Goal: Information Seeking & Learning: Find specific fact

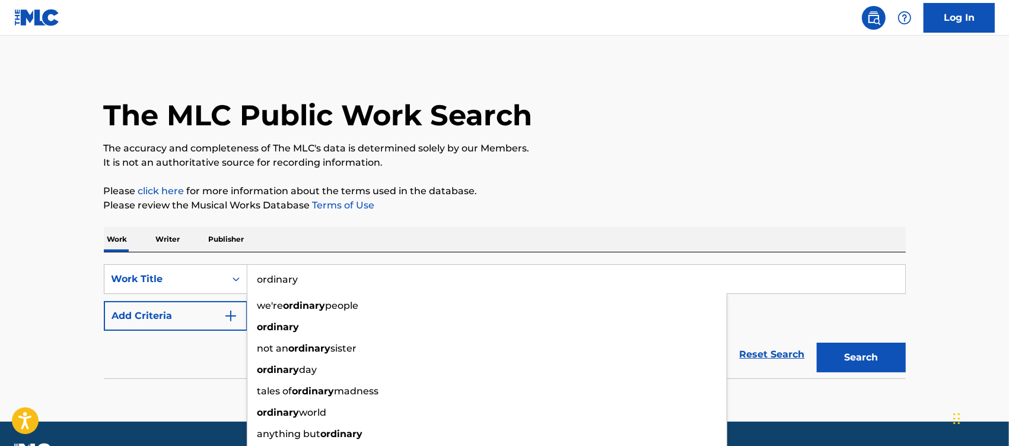
type input "ordinary"
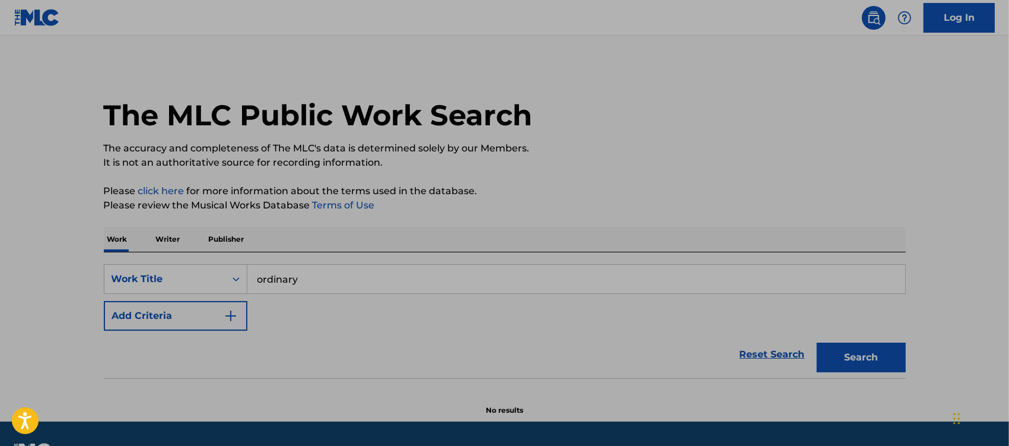
click at [226, 309] on button "Add Criteria" at bounding box center [176, 316] width 144 height 30
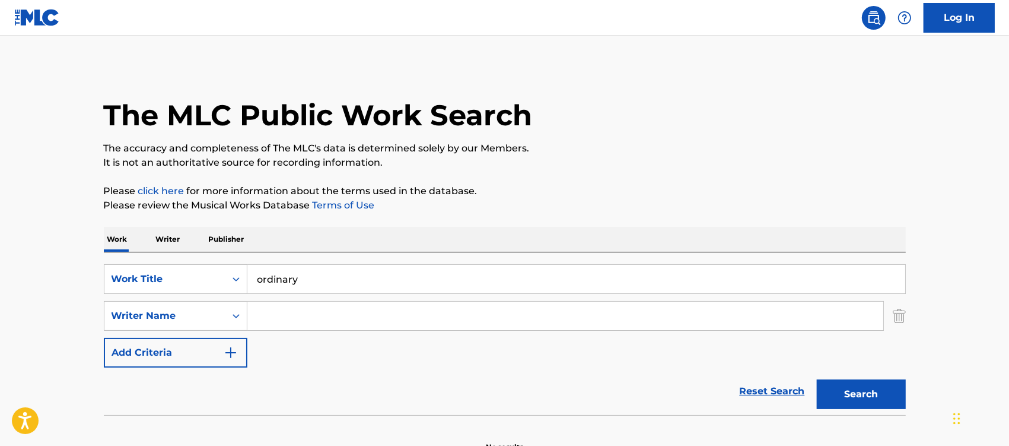
click at [264, 319] on input "Search Form" at bounding box center [565, 315] width 636 height 28
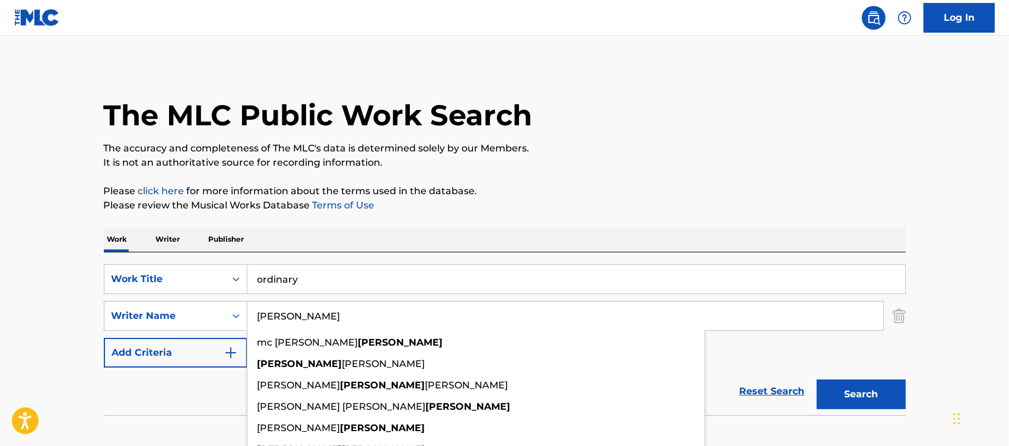
type input "[PERSON_NAME]"
click at [817, 379] on button "Search" at bounding box center [861, 394] width 89 height 30
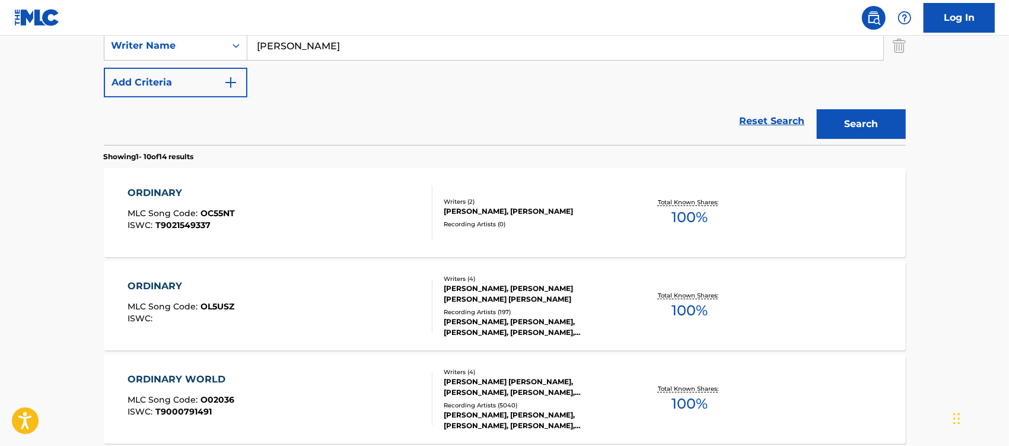
scroll to position [297, 0]
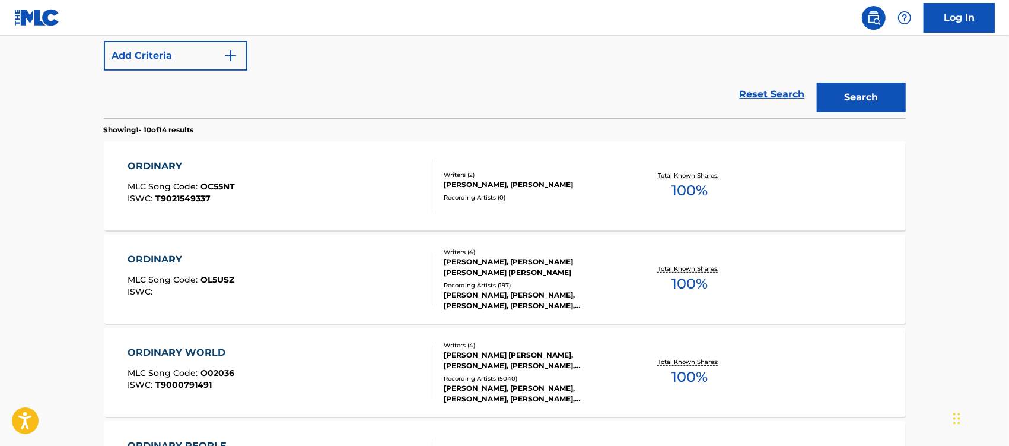
click at [167, 255] on div "ORDINARY" at bounding box center [181, 259] width 107 height 14
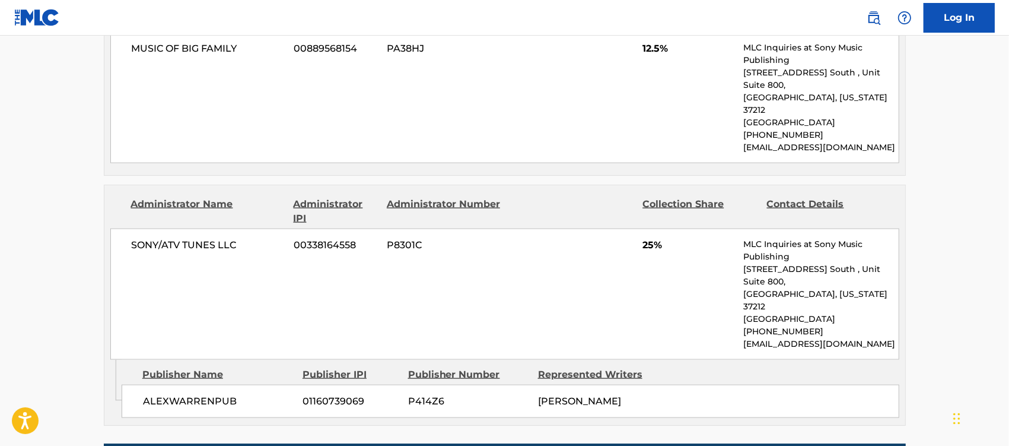
scroll to position [1528, 0]
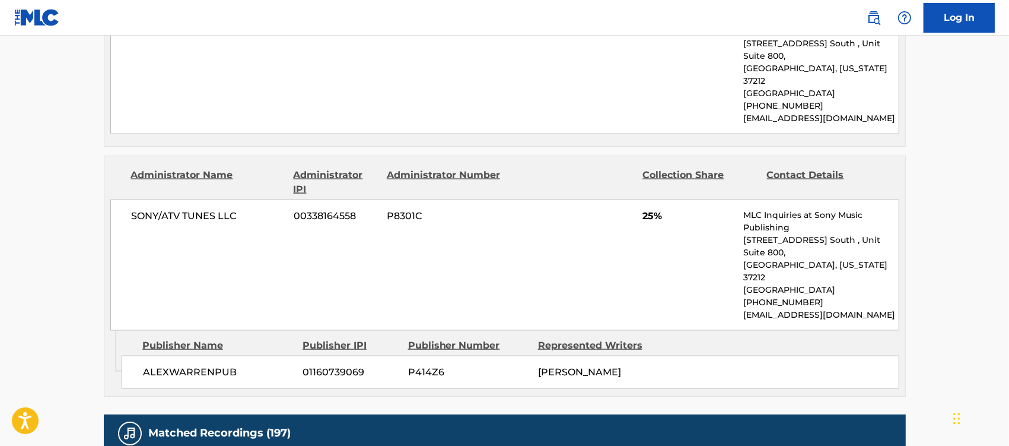
click at [871, 338] on div "Publisher Name Publisher IPI Publisher Number Represented Writers" at bounding box center [511, 345] width 778 height 14
